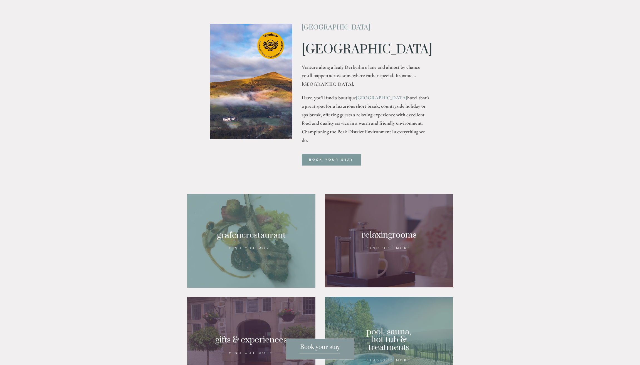
scroll to position [240, 0]
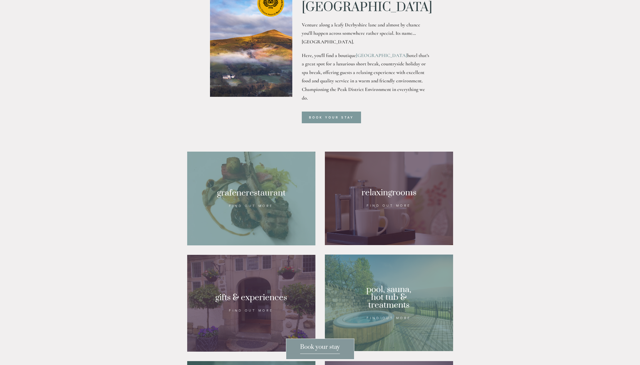
click at [412, 216] on div at bounding box center [389, 198] width 128 height 93
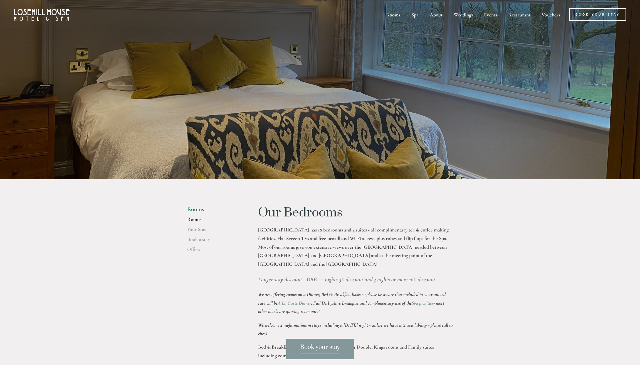
click at [60, 17] on img at bounding box center [42, 15] width 56 height 12
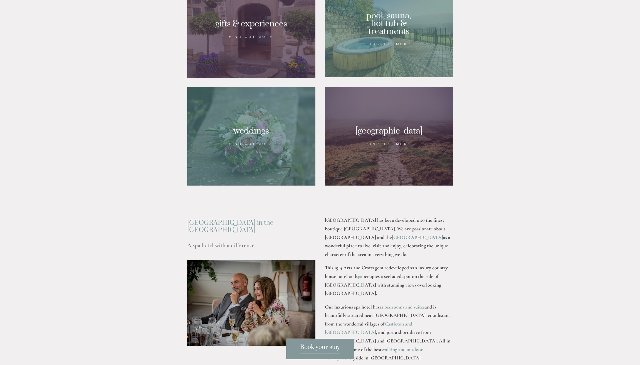
scroll to position [630, 0]
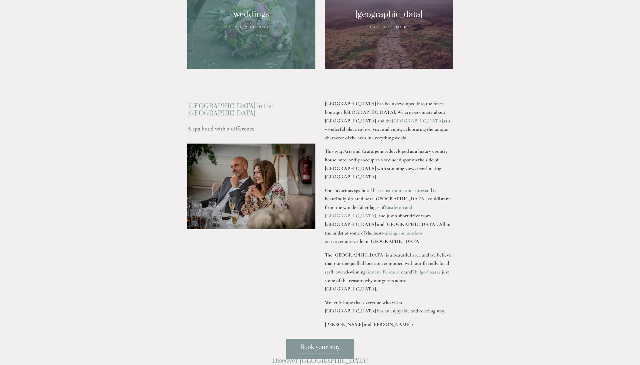
click at [403, 54] on div at bounding box center [389, 20] width 128 height 98
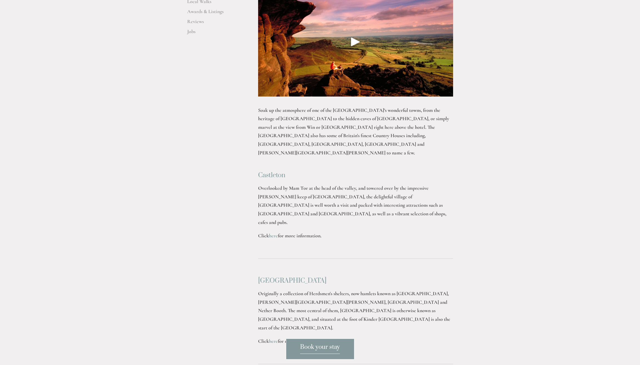
scroll to position [76, 0]
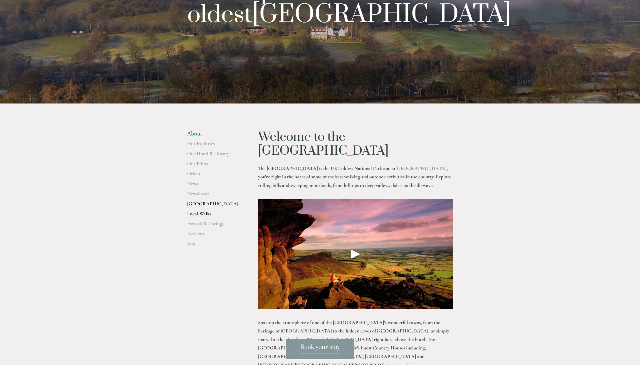
click at [205, 214] on link "Local Walks" at bounding box center [213, 215] width 53 height 10
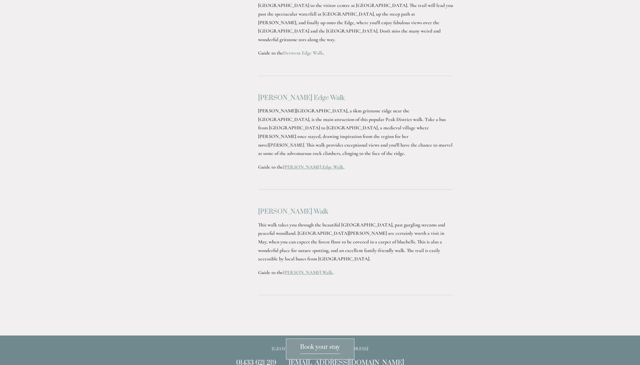
scroll to position [857, 0]
